Goal: Task Accomplishment & Management: Complete application form

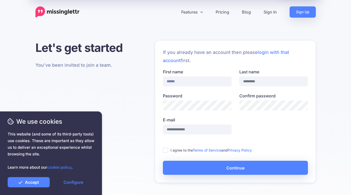
type input "******"
click at [263, 79] on input "Last name" at bounding box center [274, 81] width 69 height 10
type input "*********"
click at [207, 128] on input "E-mail" at bounding box center [197, 129] width 69 height 10
type input "**********"
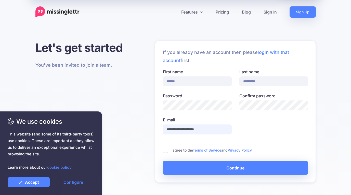
click at [163, 152] on ins at bounding box center [165, 149] width 5 height 5
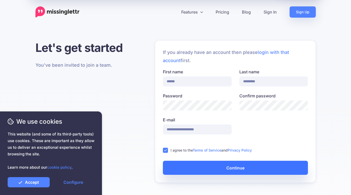
click at [194, 165] on button "Continue" at bounding box center [235, 167] width 145 height 14
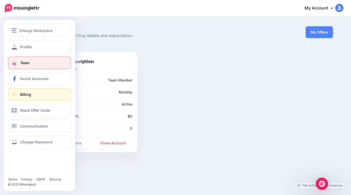
click at [34, 61] on link "Team" at bounding box center [39, 62] width 63 height 13
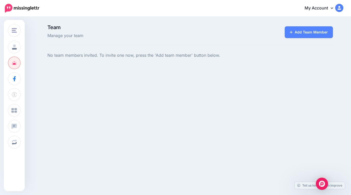
click at [312, 8] on link "My Account" at bounding box center [322, 8] width 44 height 13
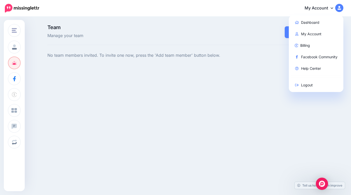
click at [251, 30] on div "Add Team Member" at bounding box center [288, 32] width 98 height 14
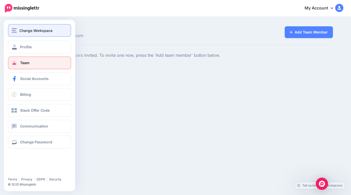
click at [17, 29] on div "Change Workspace" at bounding box center [40, 31] width 56 height 6
click at [18, 30] on div "Change Workspace" at bounding box center [40, 31] width 56 height 6
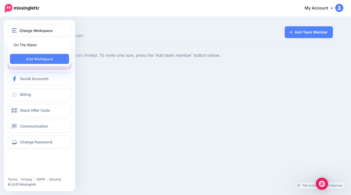
click at [31, 50] on div "On The Water Add Workspace" at bounding box center [39, 52] width 63 height 28
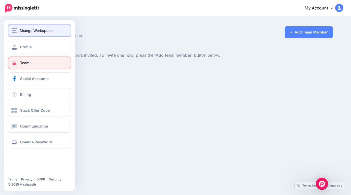
click at [31, 35] on button "Change Workspace" at bounding box center [39, 30] width 63 height 13
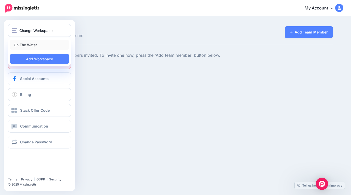
click at [31, 48] on link "On The Water" at bounding box center [39, 45] width 59 height 10
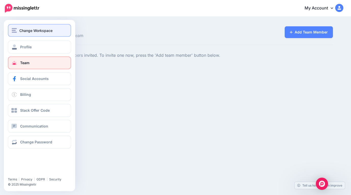
click at [41, 28] on span "Change Workspace" at bounding box center [35, 31] width 33 height 6
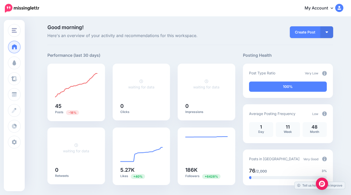
click at [325, 10] on link "My Account" at bounding box center [322, 8] width 44 height 13
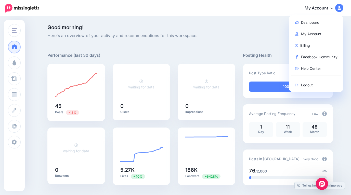
click at [130, 25] on span "Good morning!" at bounding box center [141, 27] width 188 height 5
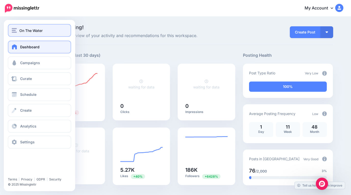
click at [13, 30] on img "button" at bounding box center [14, 30] width 5 height 5
click at [18, 29] on div "On The Water" at bounding box center [40, 31] width 56 height 6
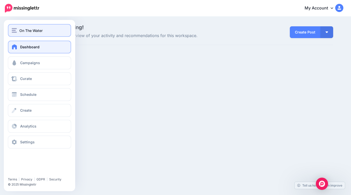
click at [18, 30] on div "On The Water" at bounding box center [40, 31] width 56 height 6
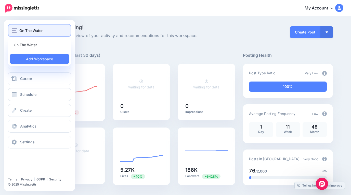
click at [18, 30] on div "On The Water" at bounding box center [40, 31] width 56 height 6
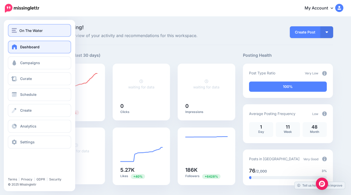
click at [56, 30] on div "On The Water" at bounding box center [40, 31] width 56 height 6
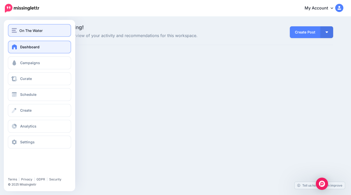
click at [12, 30] on img "button" at bounding box center [14, 30] width 5 height 5
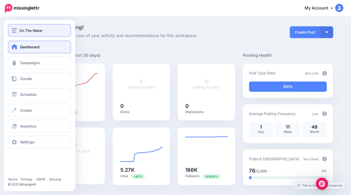
click at [15, 32] on img "button" at bounding box center [14, 30] width 5 height 5
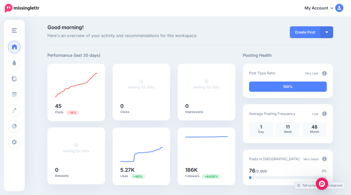
click at [101, 43] on div "Good morning! Here's an overview of your activity and recommendations for this …" at bounding box center [190, 35] width 286 height 20
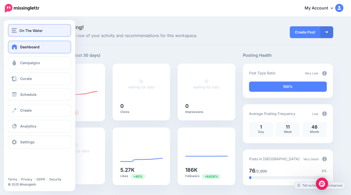
click at [15, 35] on button "On The Water" at bounding box center [39, 30] width 63 height 13
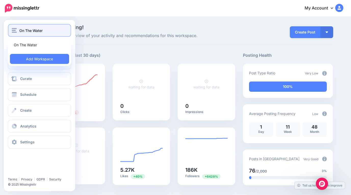
click at [33, 31] on span "On The Water" at bounding box center [30, 31] width 23 height 6
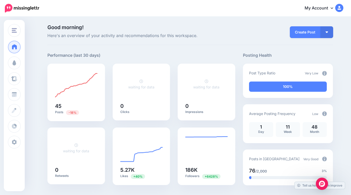
click at [119, 30] on span "Good morning!" at bounding box center [141, 27] width 188 height 5
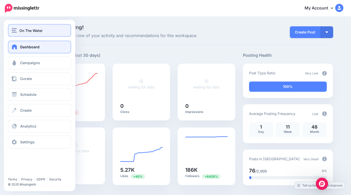
click at [8, 29] on button "On The Water" at bounding box center [39, 30] width 63 height 13
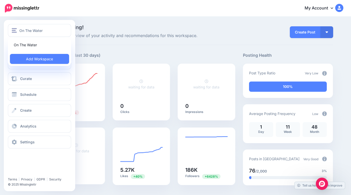
click at [74, 27] on div at bounding box center [39, 32] width 71 height 17
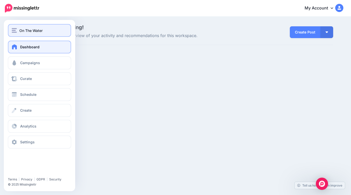
click at [16, 32] on img "button" at bounding box center [14, 30] width 5 height 5
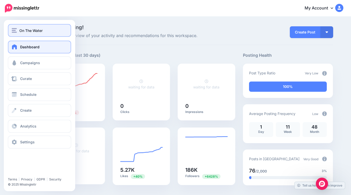
click at [38, 32] on span "On The Water" at bounding box center [30, 31] width 23 height 6
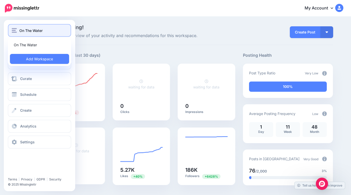
click at [38, 32] on span "On The Water" at bounding box center [30, 31] width 23 height 6
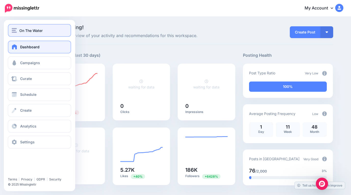
click at [38, 32] on span "On The Water" at bounding box center [30, 31] width 23 height 6
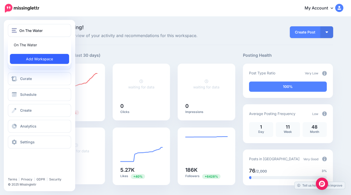
click at [39, 58] on link "Add Workspace" at bounding box center [39, 59] width 59 height 10
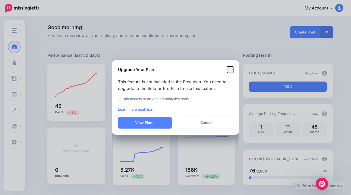
click at [232, 67] on icon "Close" at bounding box center [230, 69] width 6 height 6
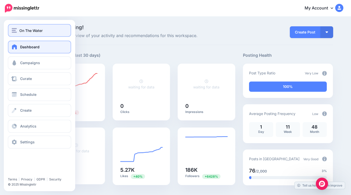
click at [15, 25] on button "On The Water" at bounding box center [39, 30] width 63 height 13
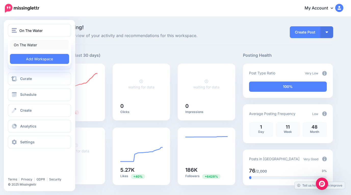
click at [47, 46] on link "On The Water" at bounding box center [39, 45] width 59 height 10
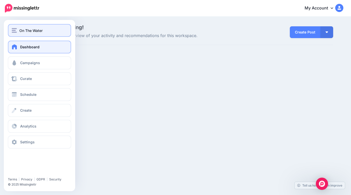
click at [50, 30] on div "On The Water" at bounding box center [40, 31] width 56 height 6
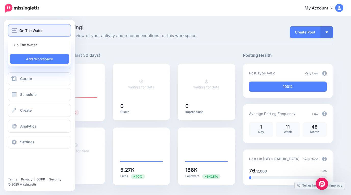
click at [50, 30] on div "On The Water" at bounding box center [40, 31] width 56 height 6
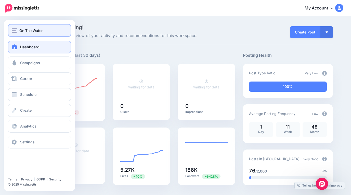
click at [50, 30] on div "On The Water" at bounding box center [40, 31] width 56 height 6
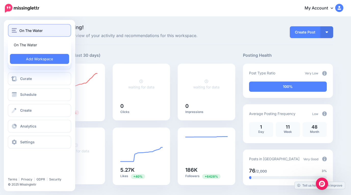
click at [50, 30] on div "On The Water" at bounding box center [40, 31] width 56 height 6
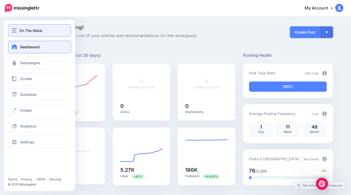
click at [15, 29] on img "button" at bounding box center [14, 30] width 5 height 5
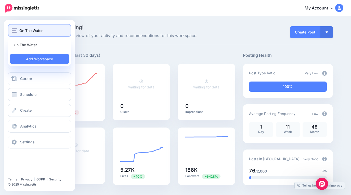
click at [15, 29] on img "button" at bounding box center [14, 30] width 5 height 5
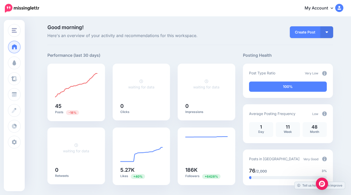
click at [21, 8] on img at bounding box center [22, 8] width 34 height 9
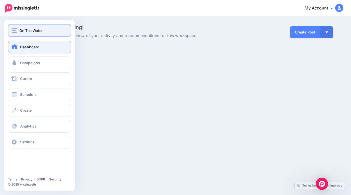
click at [8, 27] on button "On The Water" at bounding box center [39, 30] width 63 height 13
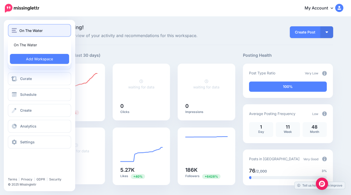
click at [19, 28] on div "On The Water" at bounding box center [40, 31] width 56 height 6
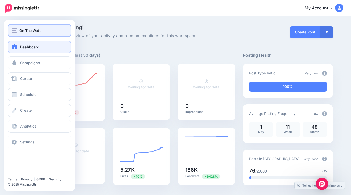
click at [19, 28] on div "On The Water" at bounding box center [40, 31] width 56 height 6
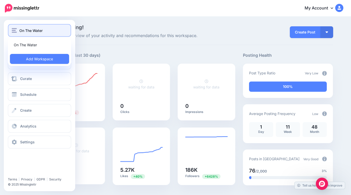
click at [19, 28] on div "On The Water" at bounding box center [40, 31] width 56 height 6
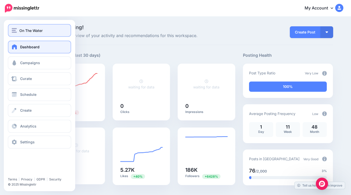
click at [17, 24] on button "On The Water" at bounding box center [39, 30] width 63 height 13
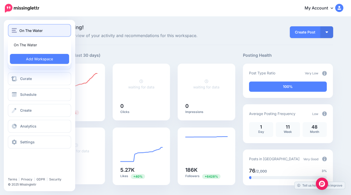
click at [23, 29] on span "On The Water" at bounding box center [30, 31] width 23 height 6
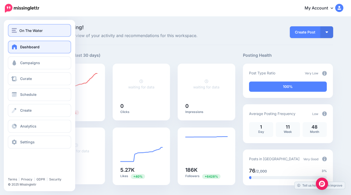
click at [13, 29] on img "button" at bounding box center [14, 30] width 5 height 5
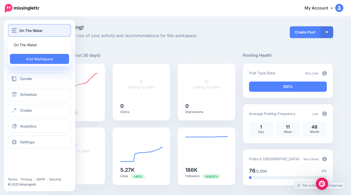
click at [13, 29] on img "button" at bounding box center [14, 30] width 5 height 5
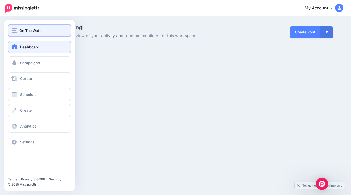
click at [16, 32] on img "button" at bounding box center [14, 30] width 5 height 5
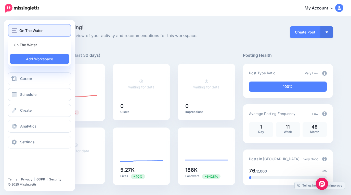
click at [13, 29] on img "button" at bounding box center [14, 30] width 5 height 5
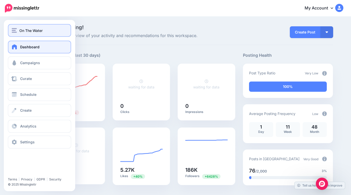
click at [13, 29] on img "button" at bounding box center [14, 30] width 5 height 5
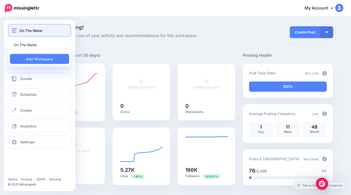
click at [13, 29] on img "button" at bounding box center [14, 30] width 5 height 5
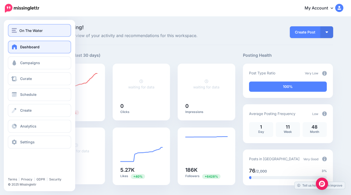
click at [13, 28] on img "button" at bounding box center [14, 30] width 5 height 5
click at [17, 20] on div "On The Water On The Water Add Workspace Dashboard Campaigns Curate Schedule Cre…" at bounding box center [39, 105] width 71 height 171
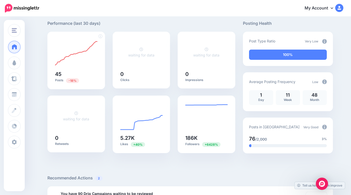
scroll to position [32, 0]
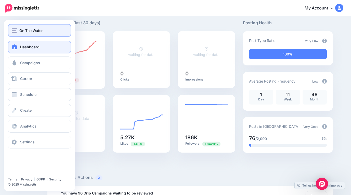
click at [17, 30] on img "button" at bounding box center [14, 30] width 5 height 5
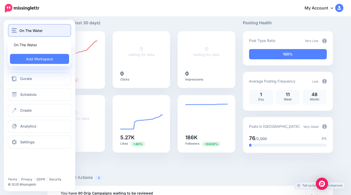
click at [17, 30] on img "button" at bounding box center [14, 30] width 5 height 5
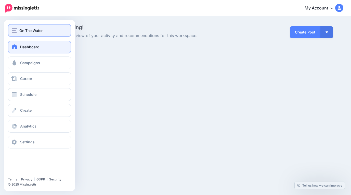
click at [13, 32] on img "button" at bounding box center [14, 30] width 5 height 5
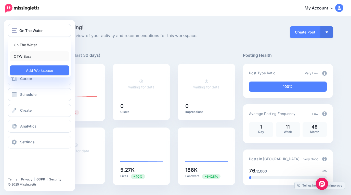
click at [18, 54] on link "OTW Bass" at bounding box center [39, 56] width 59 height 10
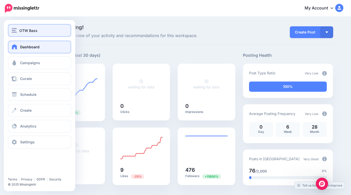
click at [13, 31] on img "button" at bounding box center [14, 30] width 5 height 5
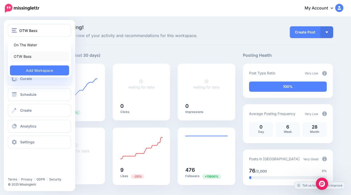
click at [31, 58] on link "OTW Bass" at bounding box center [39, 56] width 59 height 10
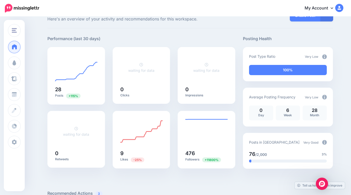
scroll to position [17, 0]
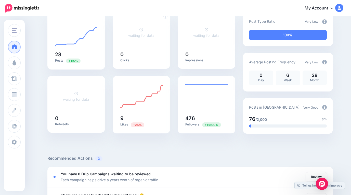
scroll to position [53, 0]
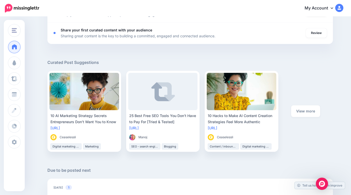
click at [31, 92] on div "Good morning! Here's an overview of your activity and recommendations for this …" at bounding box center [175, 13] width 351 height 467
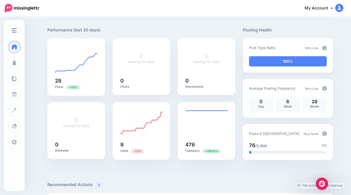
scroll to position [0, 0]
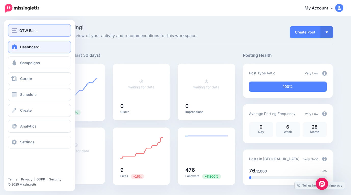
click at [23, 32] on span "OTW Bass" at bounding box center [28, 31] width 18 height 6
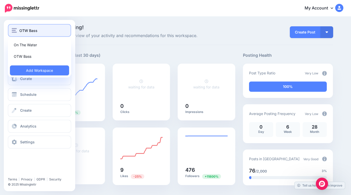
click at [36, 30] on span "OTW Bass" at bounding box center [28, 31] width 18 height 6
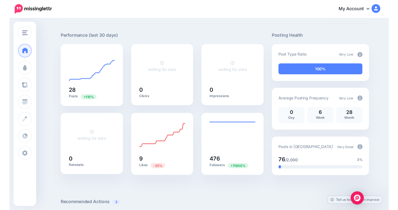
scroll to position [22, 0]
